Goal: Transaction & Acquisition: Purchase product/service

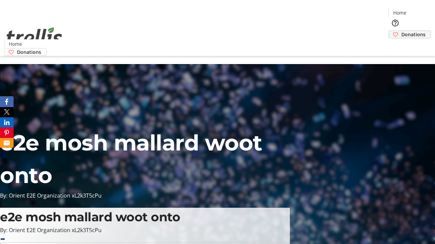
click at [401, 31] on span "Donations" at bounding box center [413, 34] width 24 height 7
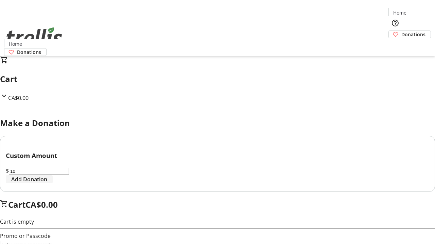
click at [47, 184] on span "Add Donation" at bounding box center [29, 180] width 36 height 8
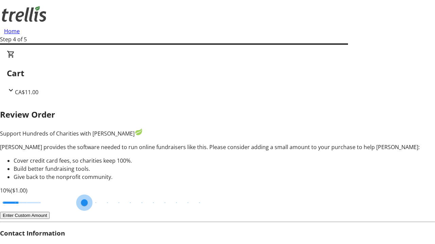
drag, startPoint x: 131, startPoint y: 183, endPoint x: 46, endPoint y: 180, distance: 84.9
type input "3"
click at [46, 196] on input "Cover fees percentage" at bounding box center [22, 203] width 52 height 15
